Goal: Information Seeking & Learning: Learn about a topic

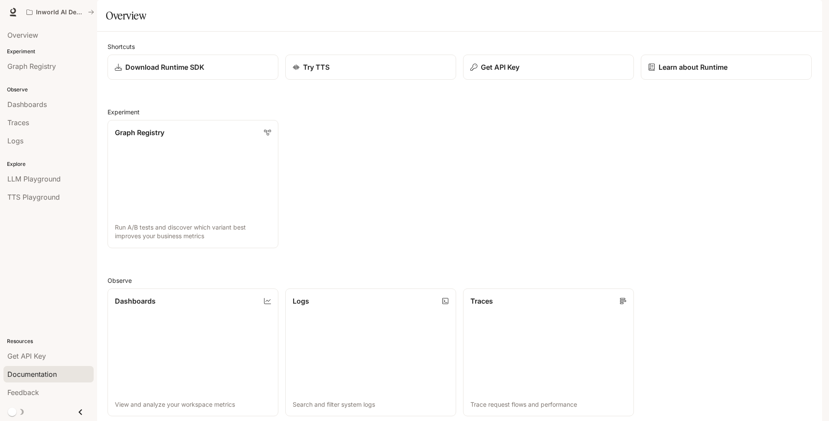
click at [29, 375] on span "Documentation" at bounding box center [31, 374] width 49 height 10
